Goal: Browse casually: Explore the website without a specific task or goal

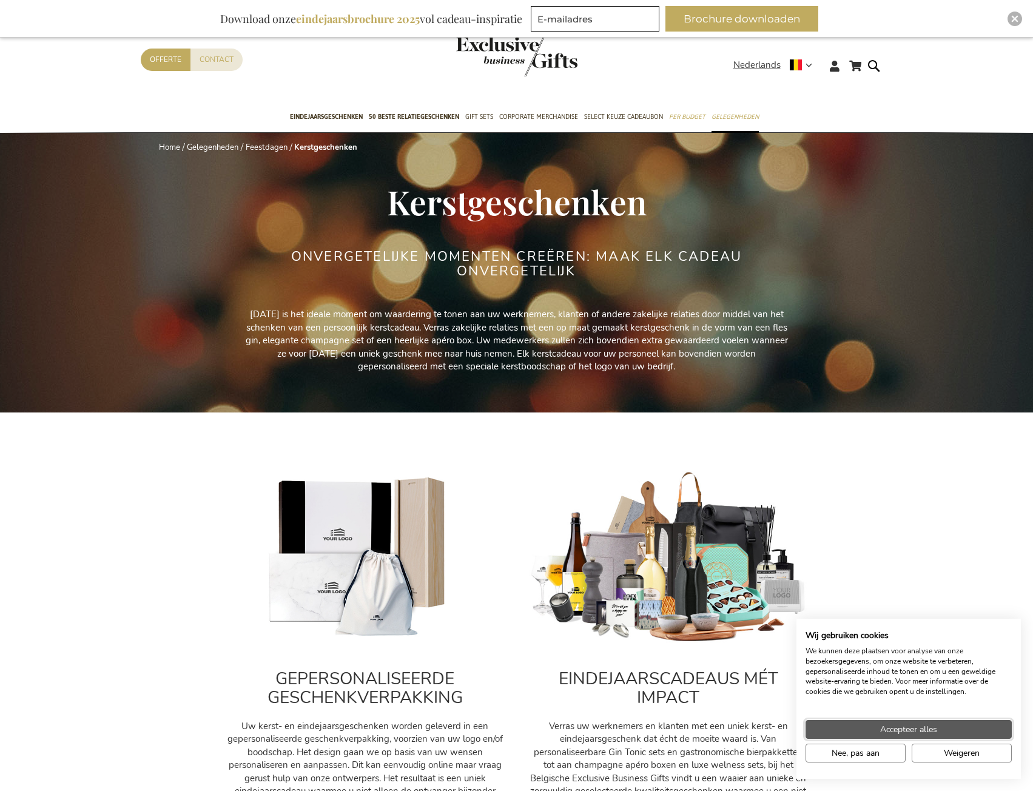
click at [900, 728] on span "Accepteer alles" at bounding box center [908, 729] width 57 height 13
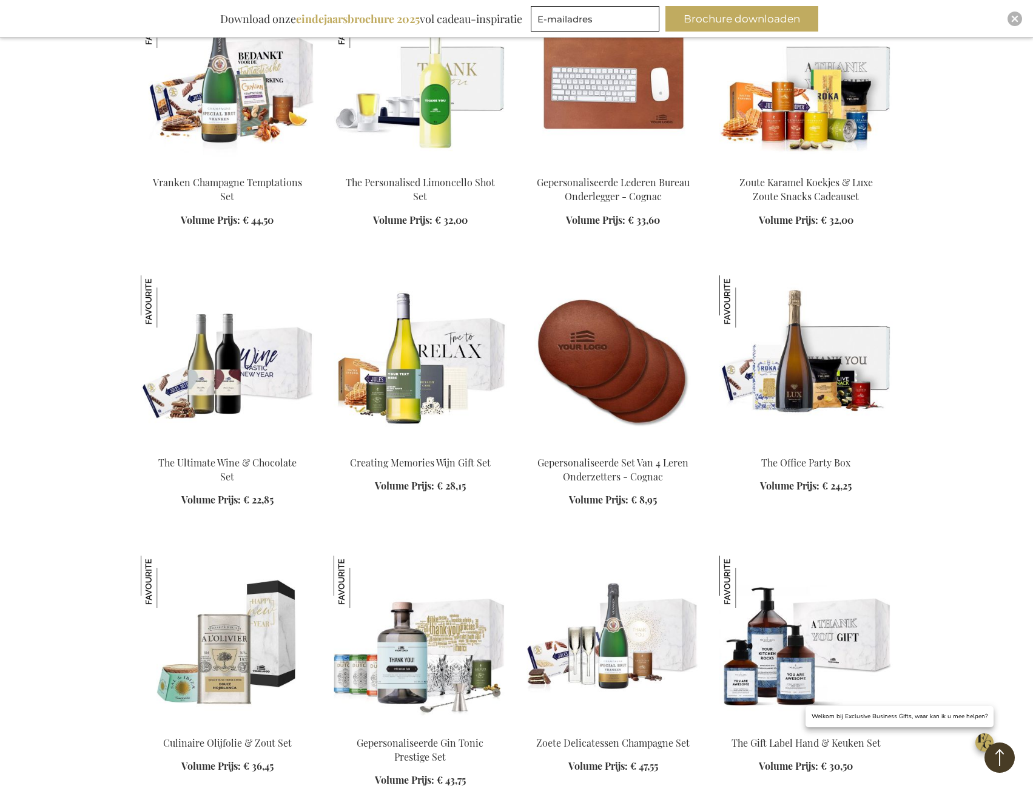
scroll to position [1698, 0]
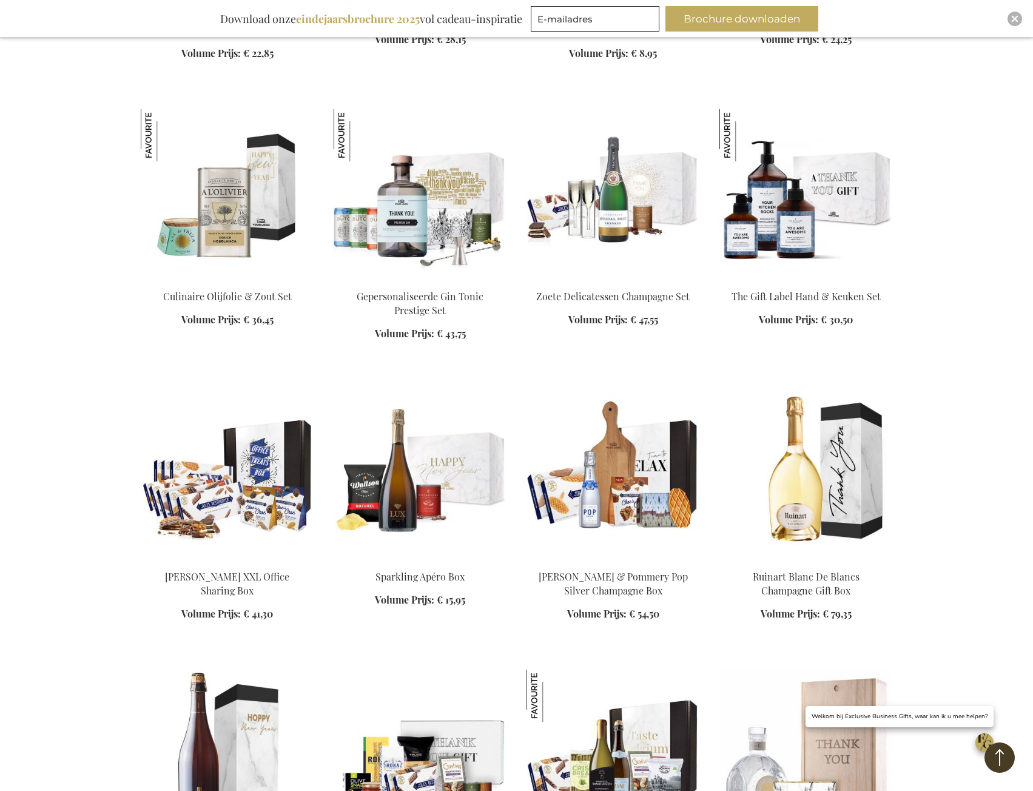
scroll to position [2001, 0]
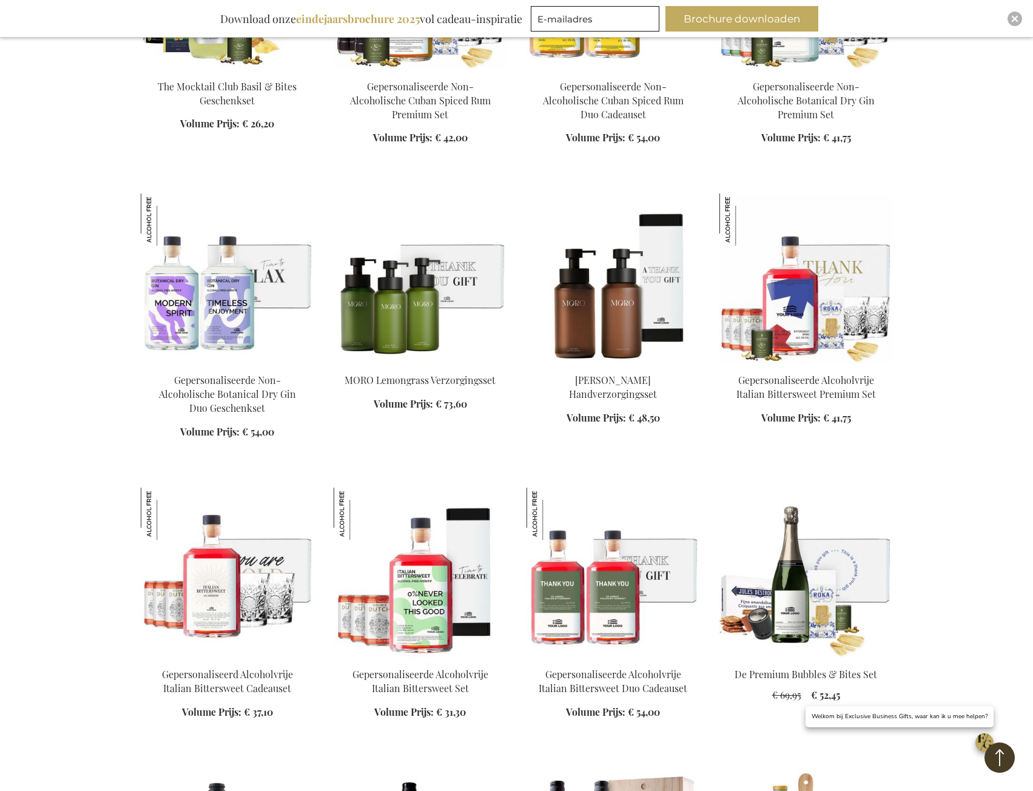
scroll to position [4063, 0]
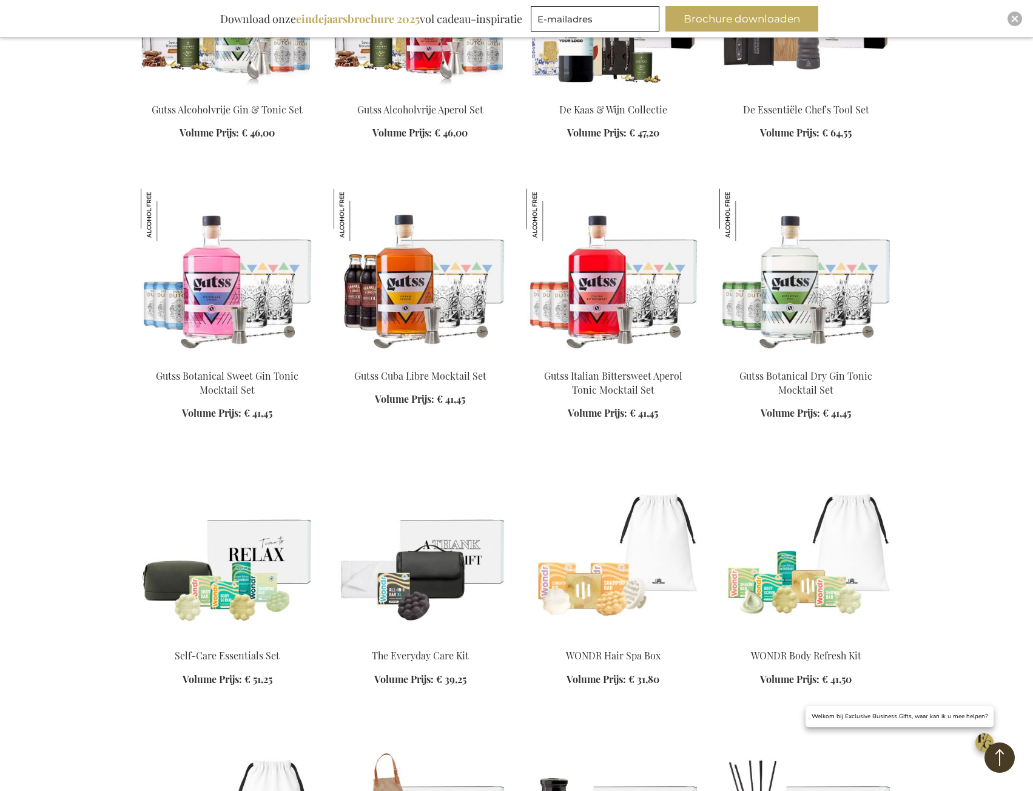
scroll to position [5579, 0]
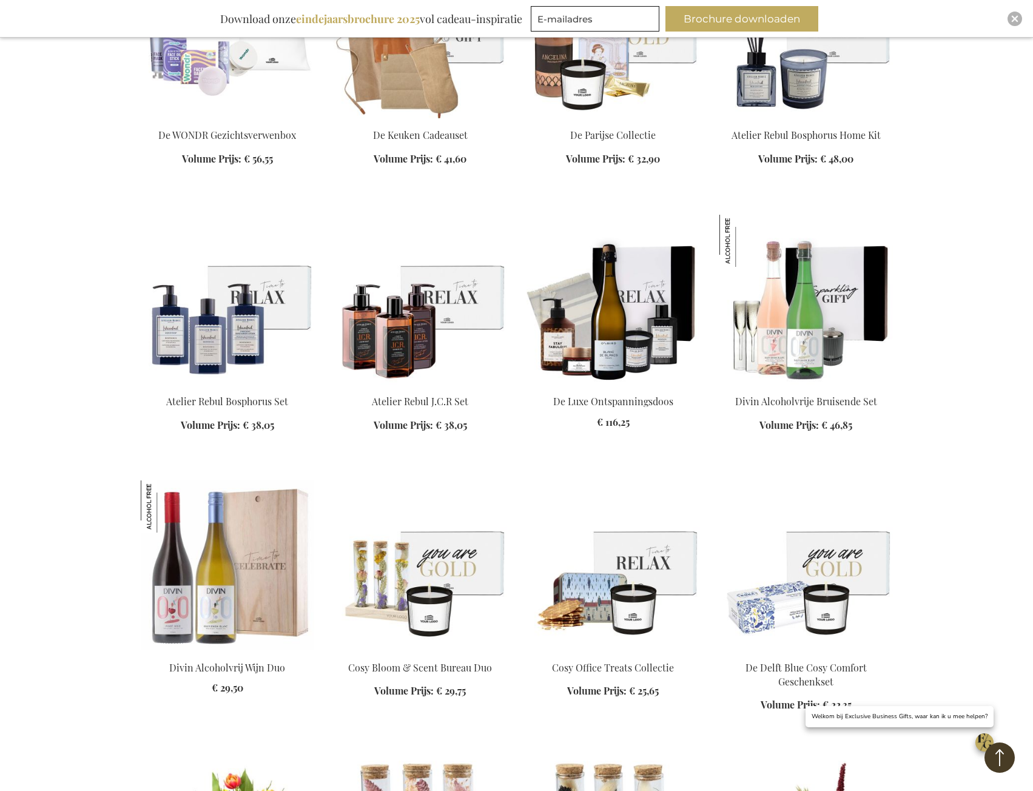
scroll to position [6368, 0]
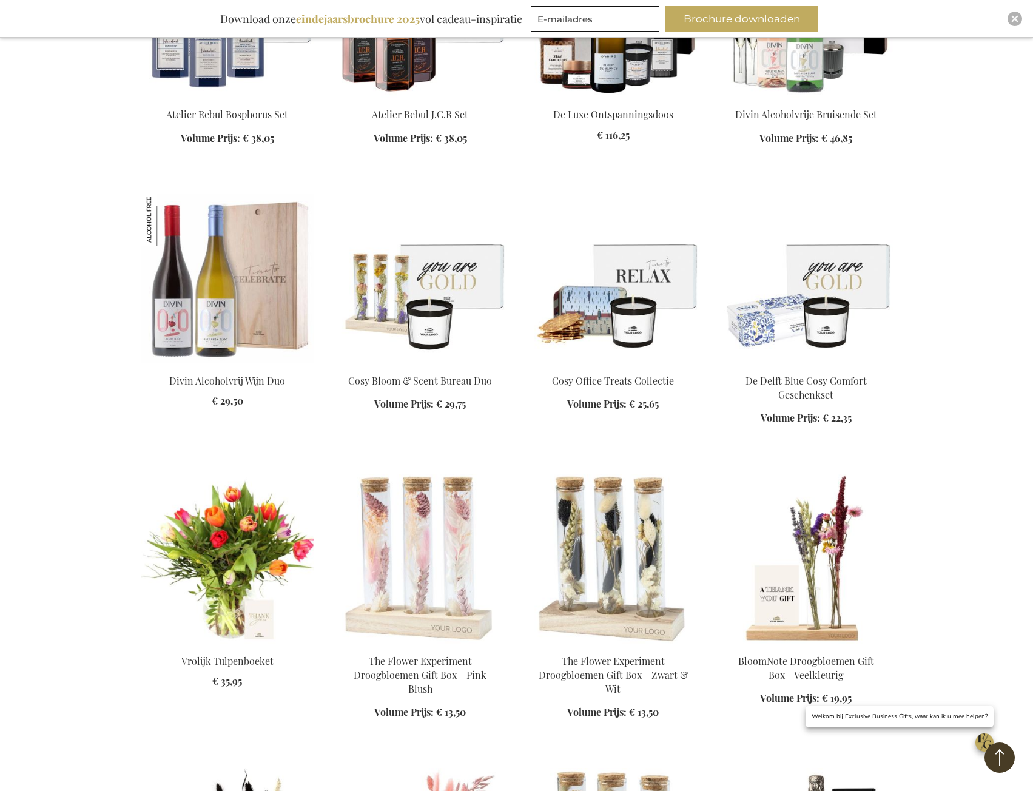
scroll to position [6550, 0]
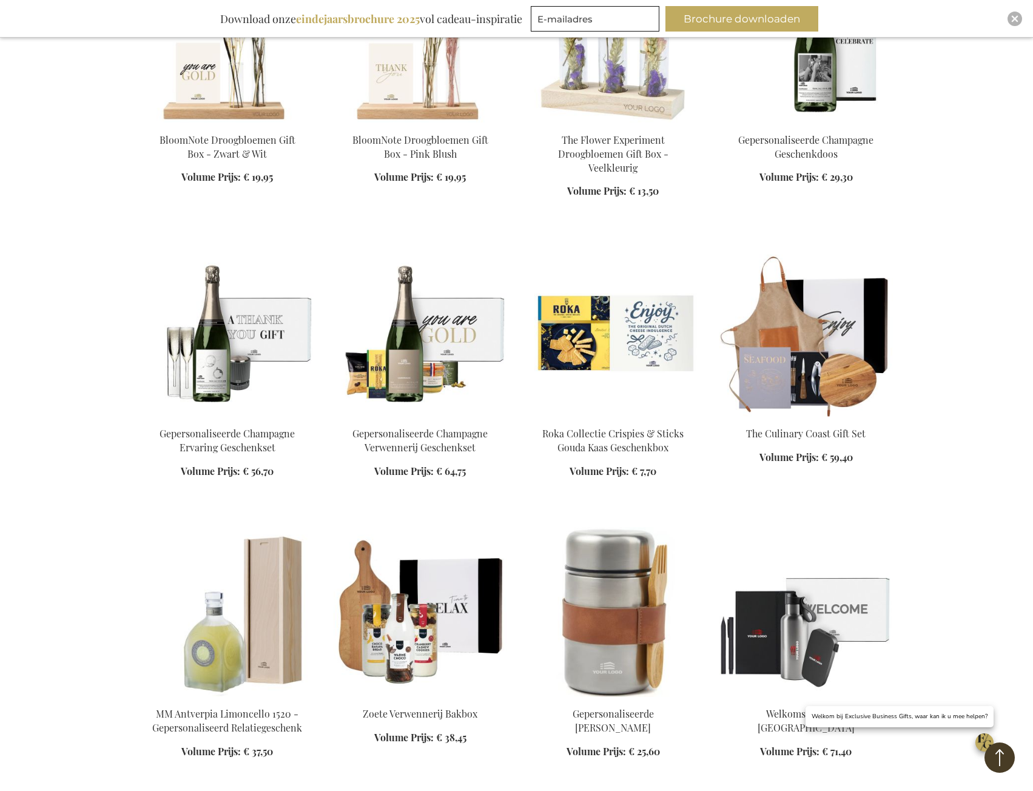
scroll to position [7520, 0]
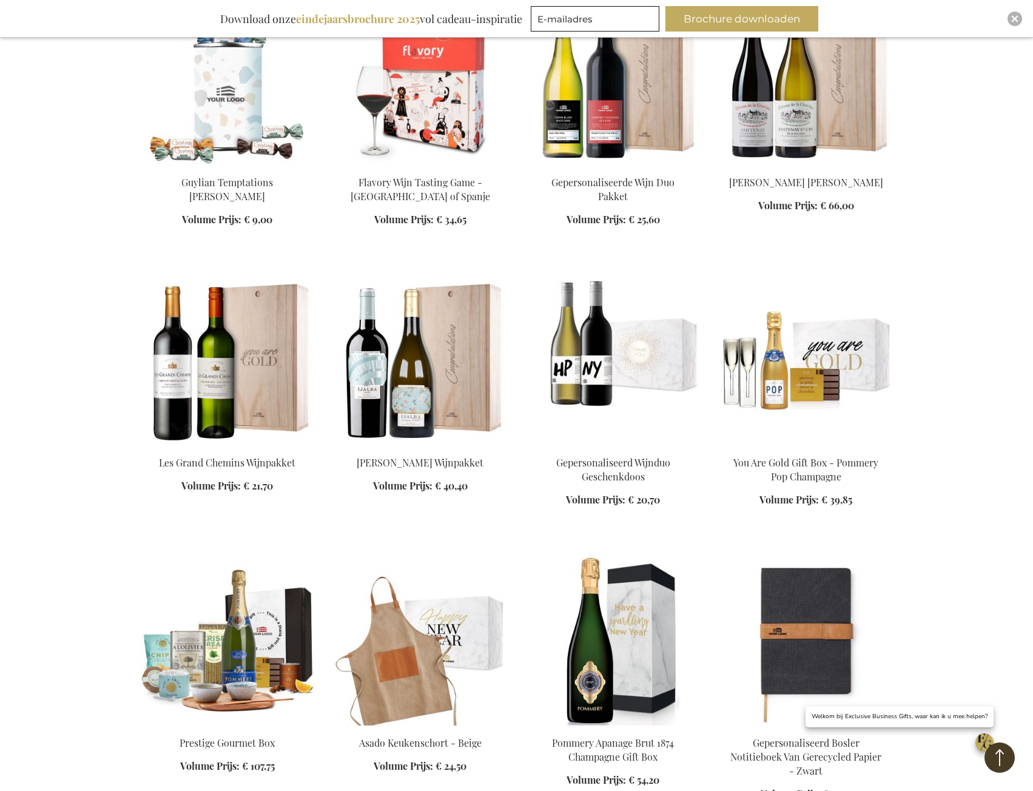
scroll to position [8672, 0]
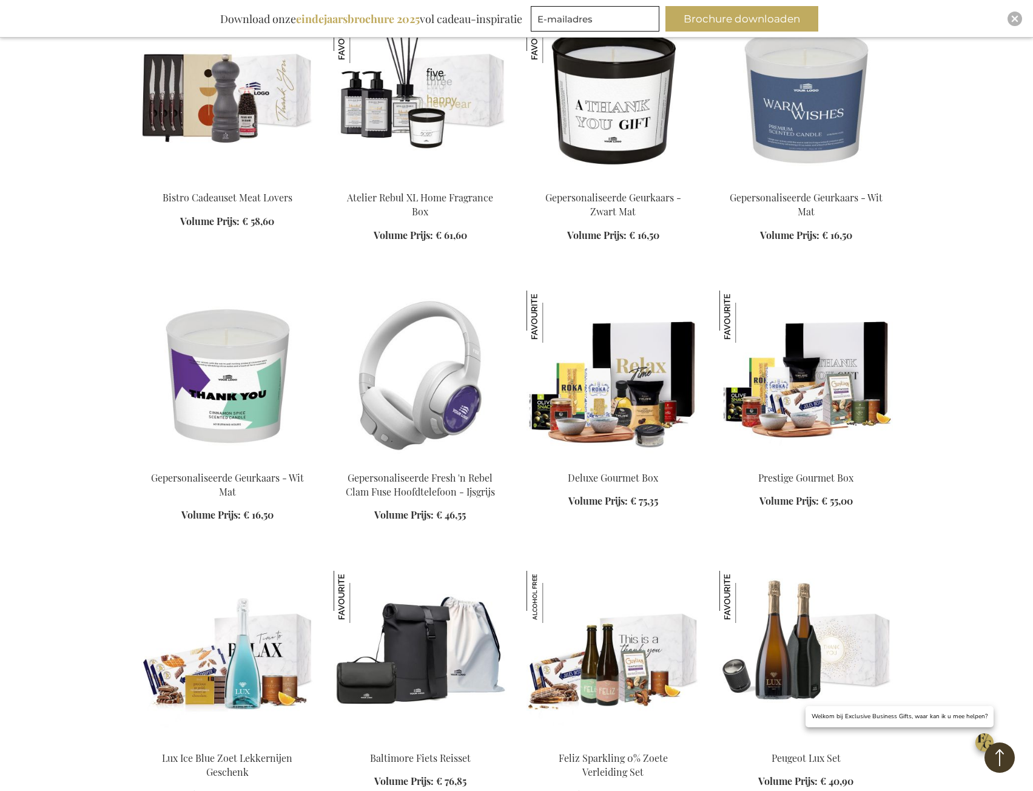
scroll to position [9824, 0]
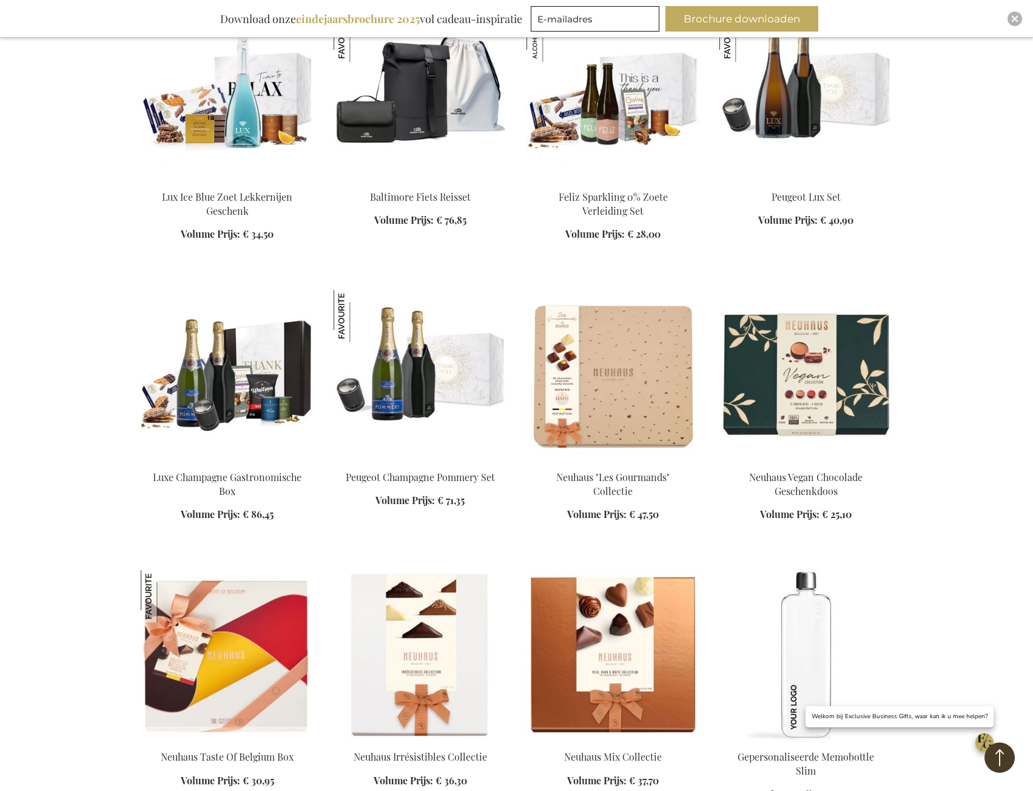
scroll to position [10492, 0]
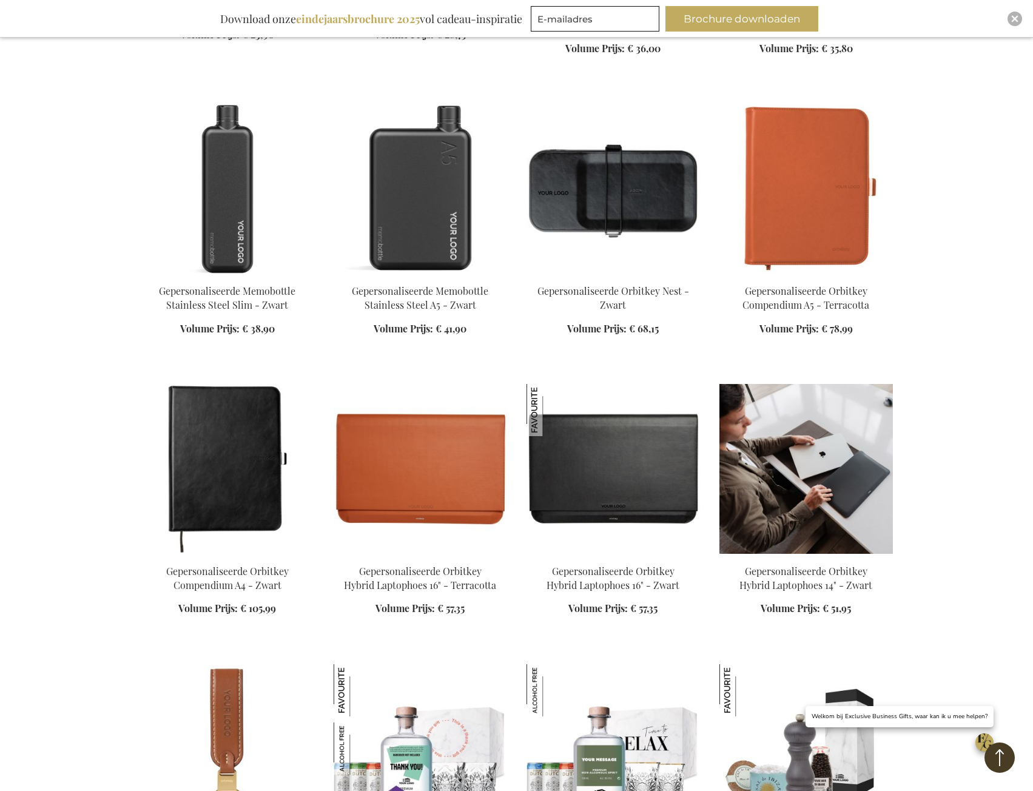
scroll to position [11704, 0]
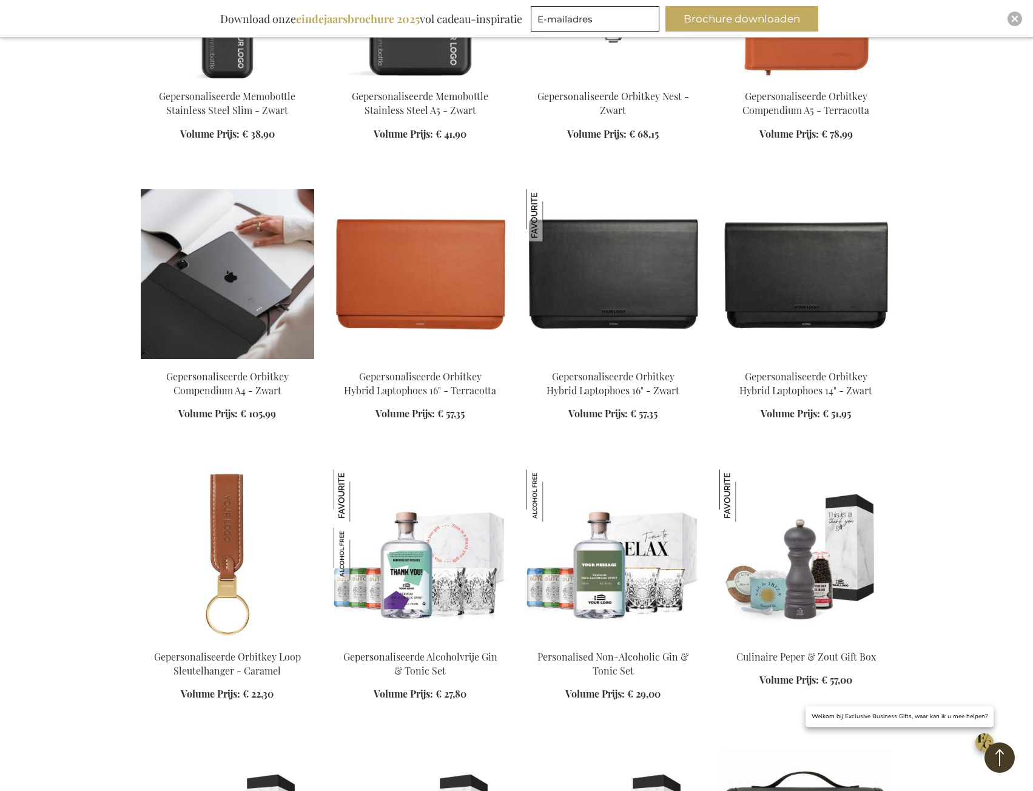
scroll to position [11522, 0]
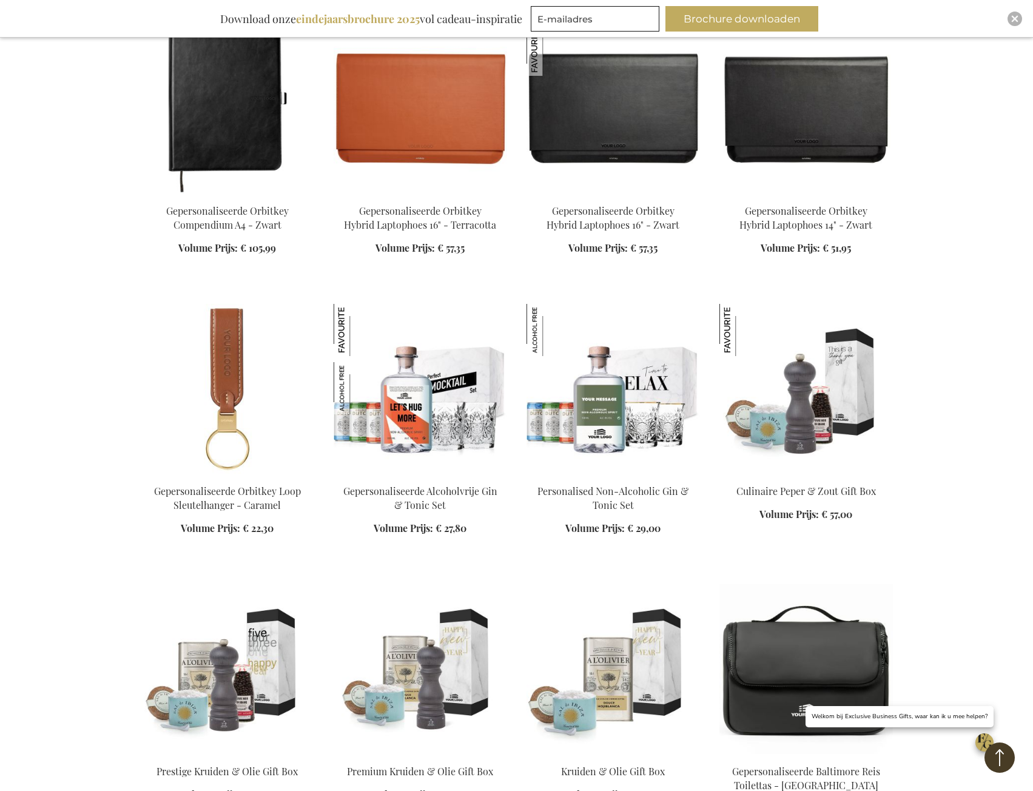
scroll to position [11765, 0]
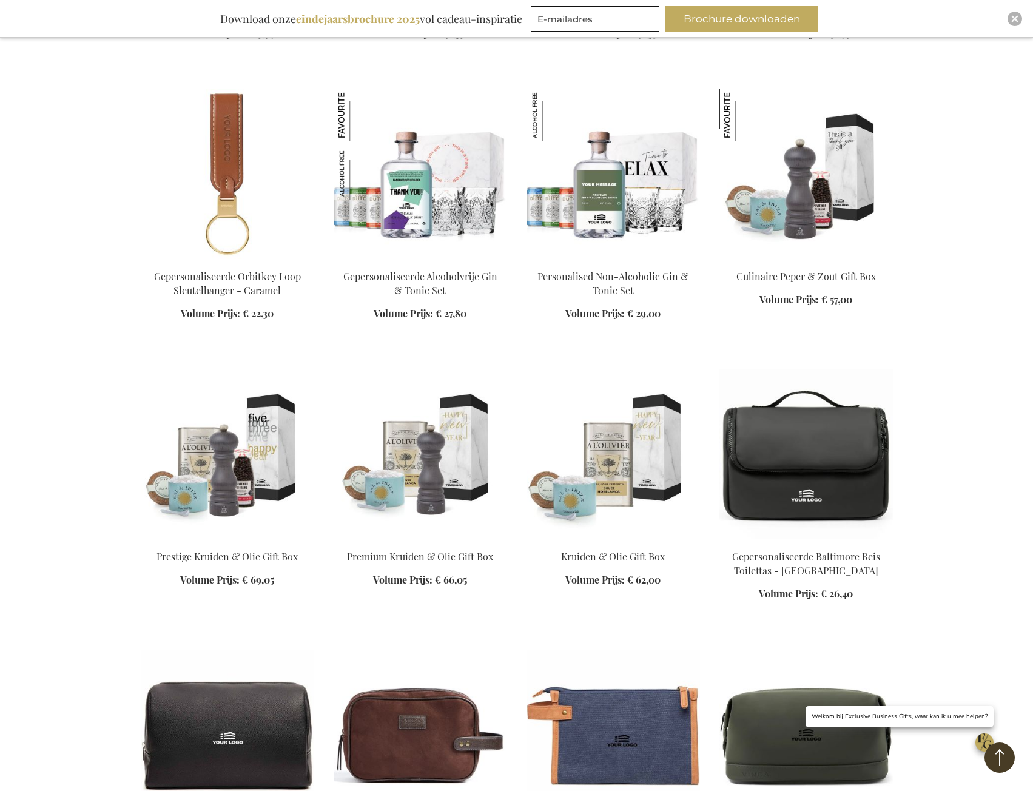
scroll to position [12068, 0]
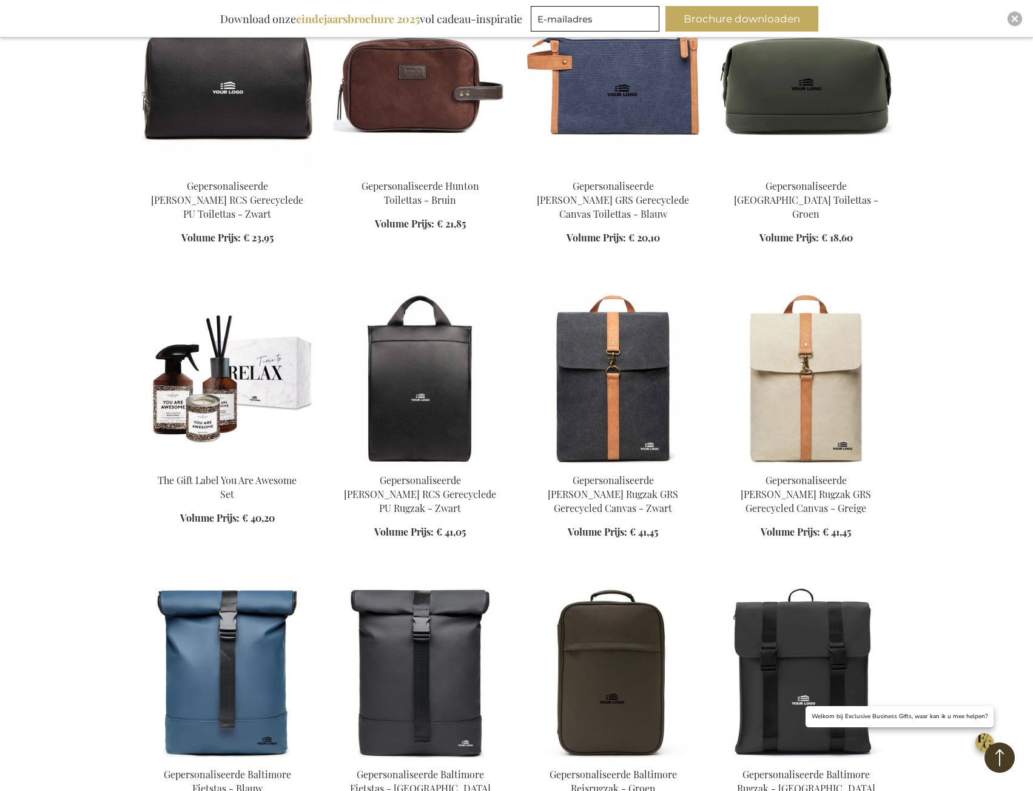
scroll to position [12735, 0]
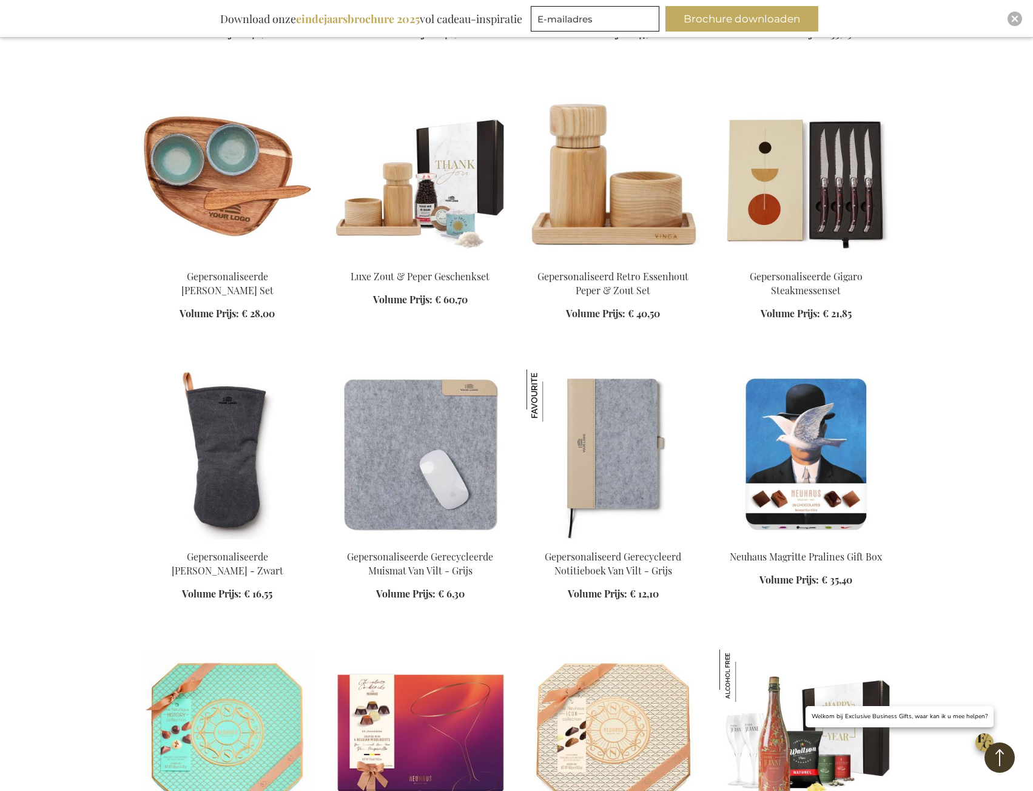
scroll to position [13463, 0]
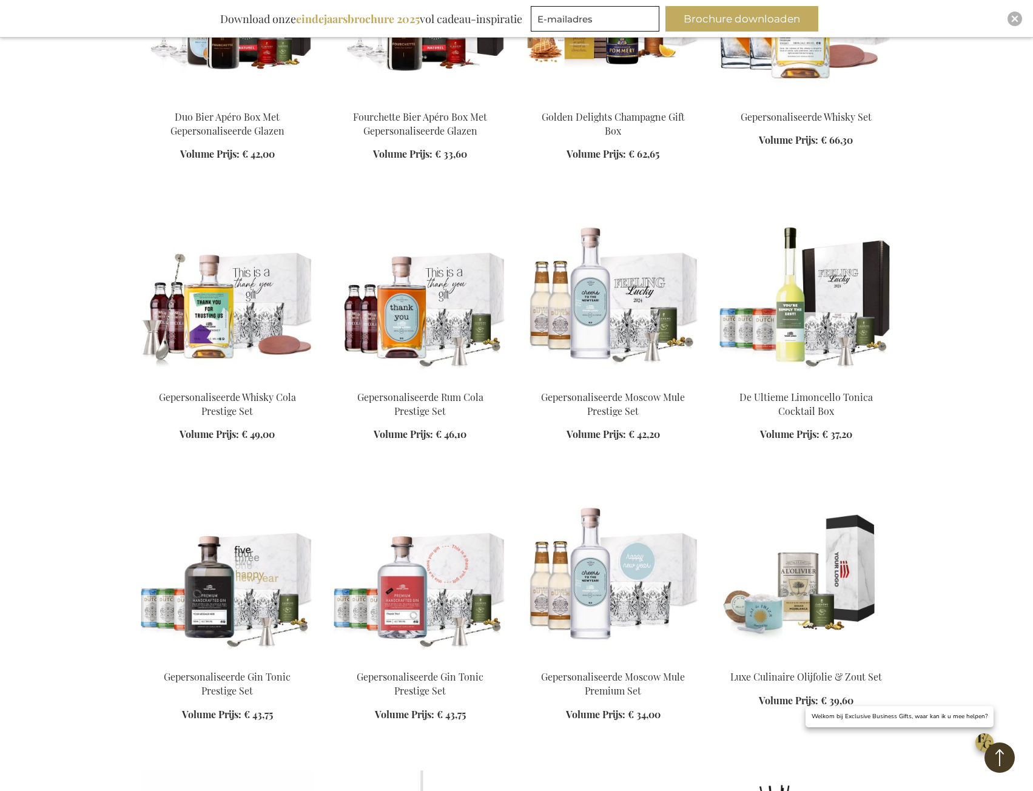
scroll to position [15889, 0]
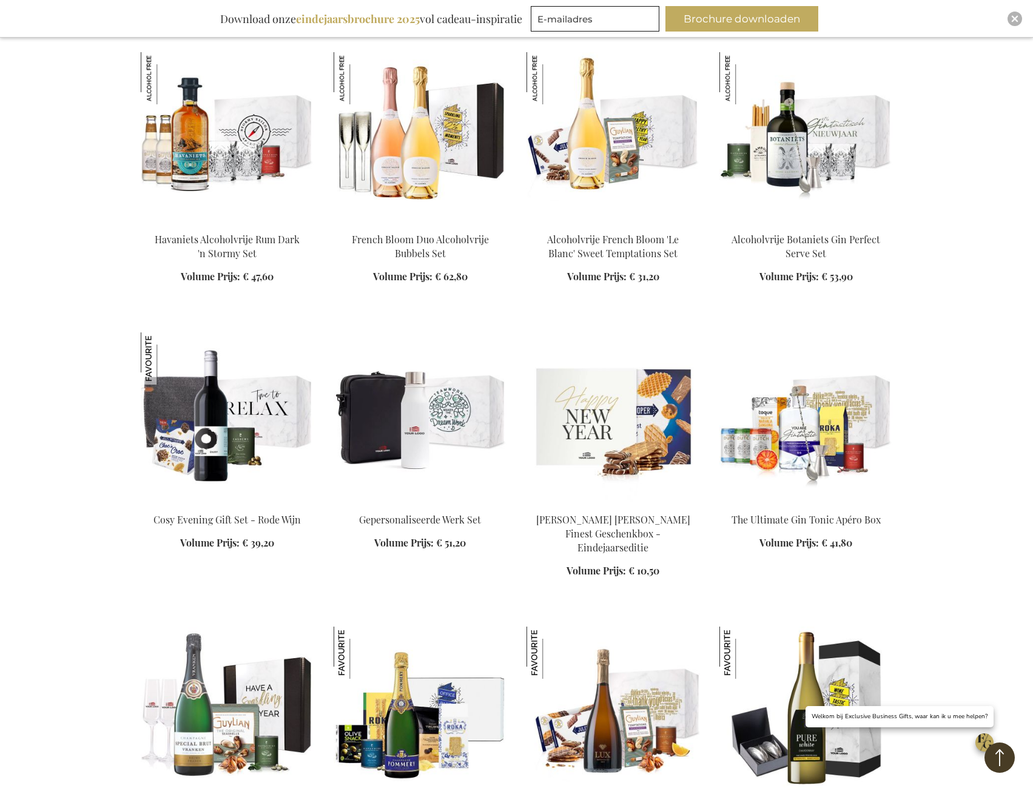
scroll to position [17223, 0]
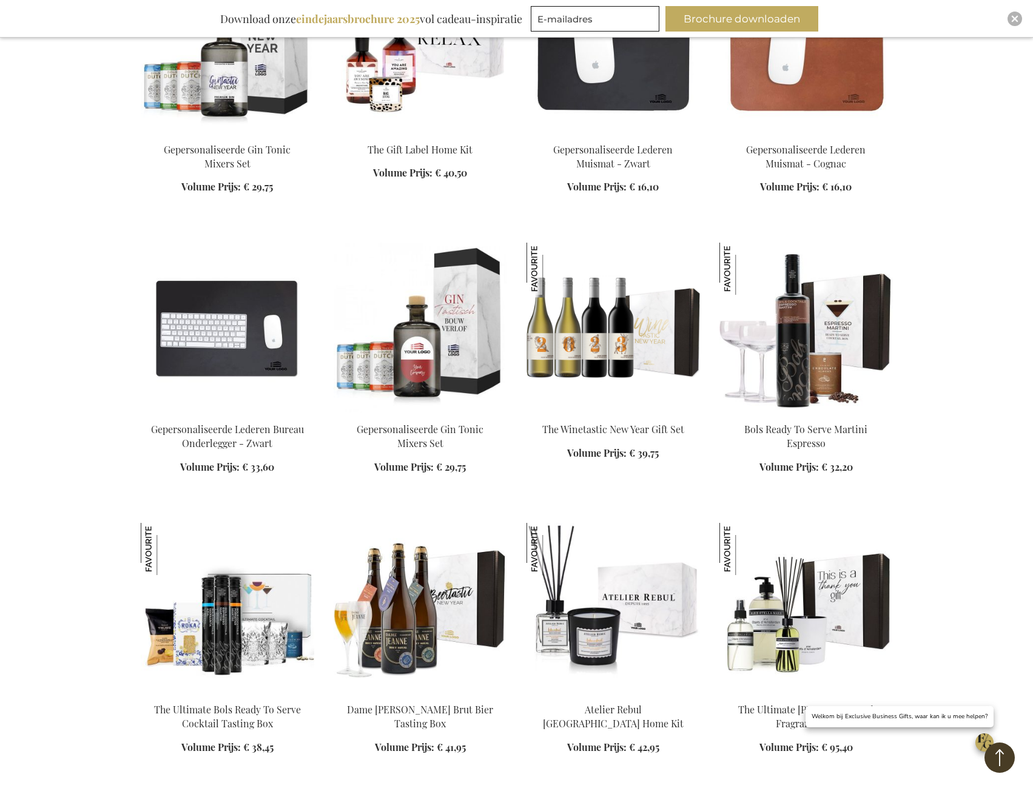
scroll to position [19406, 0]
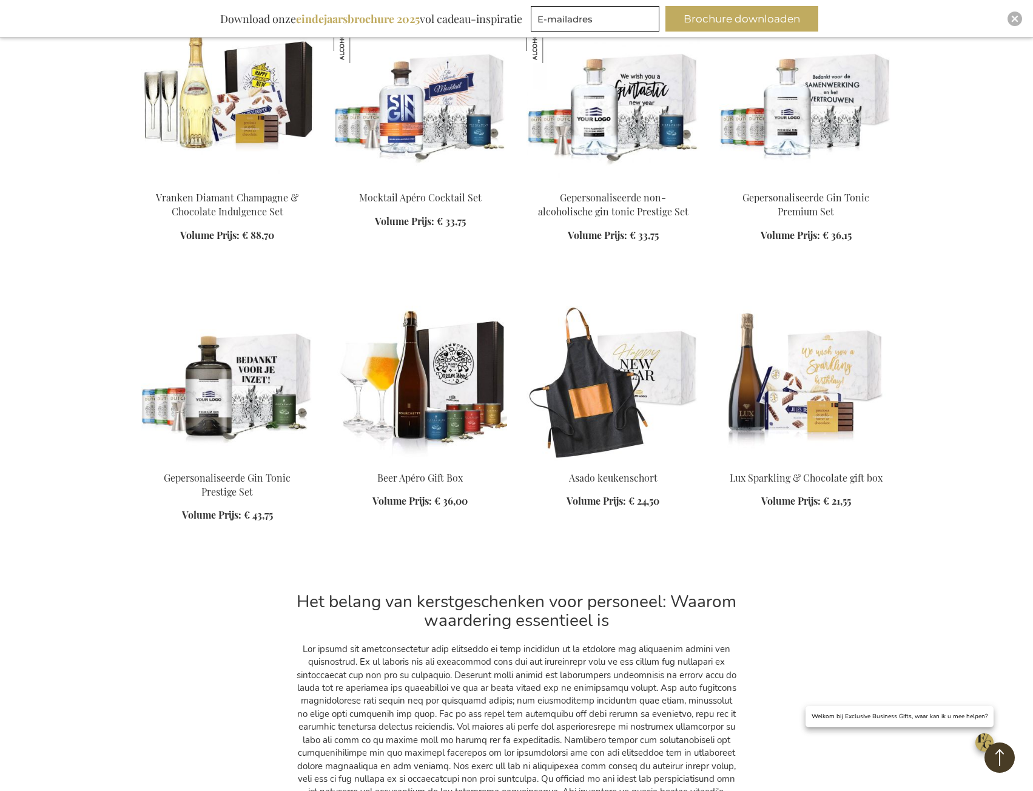
scroll to position [20073, 0]
